Goal: Find contact information: Find contact information

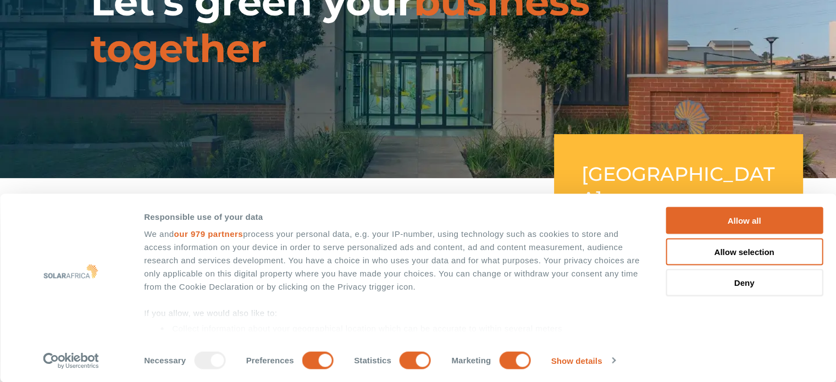
scroll to position [165, 0]
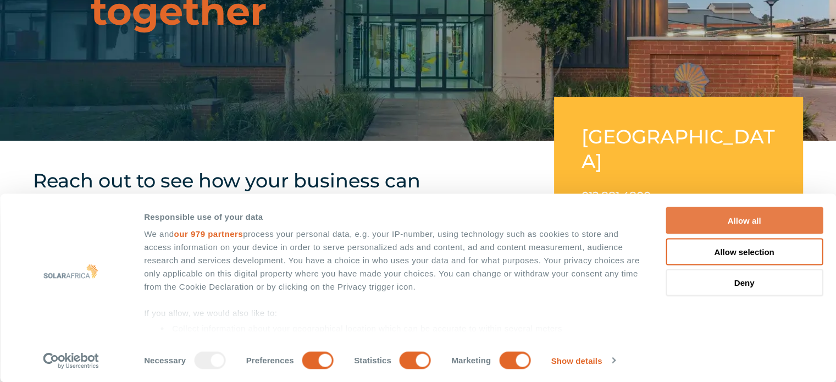
click at [737, 217] on button "Allow all" at bounding box center [744, 220] width 157 height 27
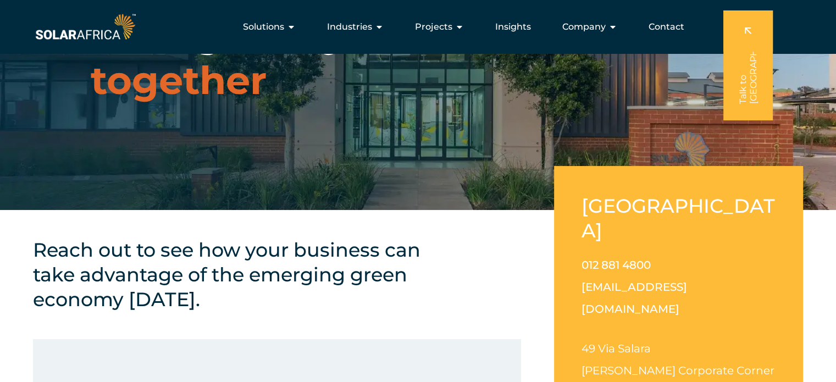
scroll to position [0, 0]
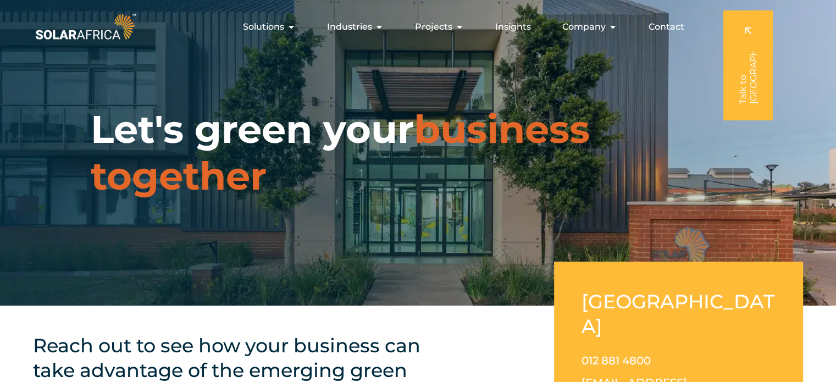
click at [677, 24] on span "Contact" at bounding box center [667, 26] width 36 height 13
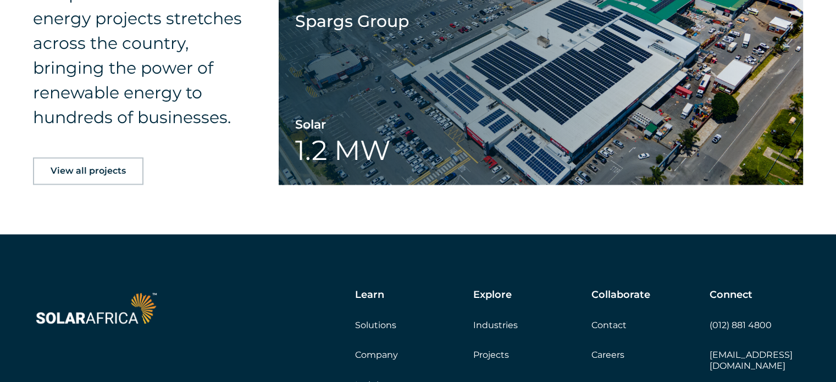
scroll to position [1826, 0]
